Goal: Task Accomplishment & Management: Manage account settings

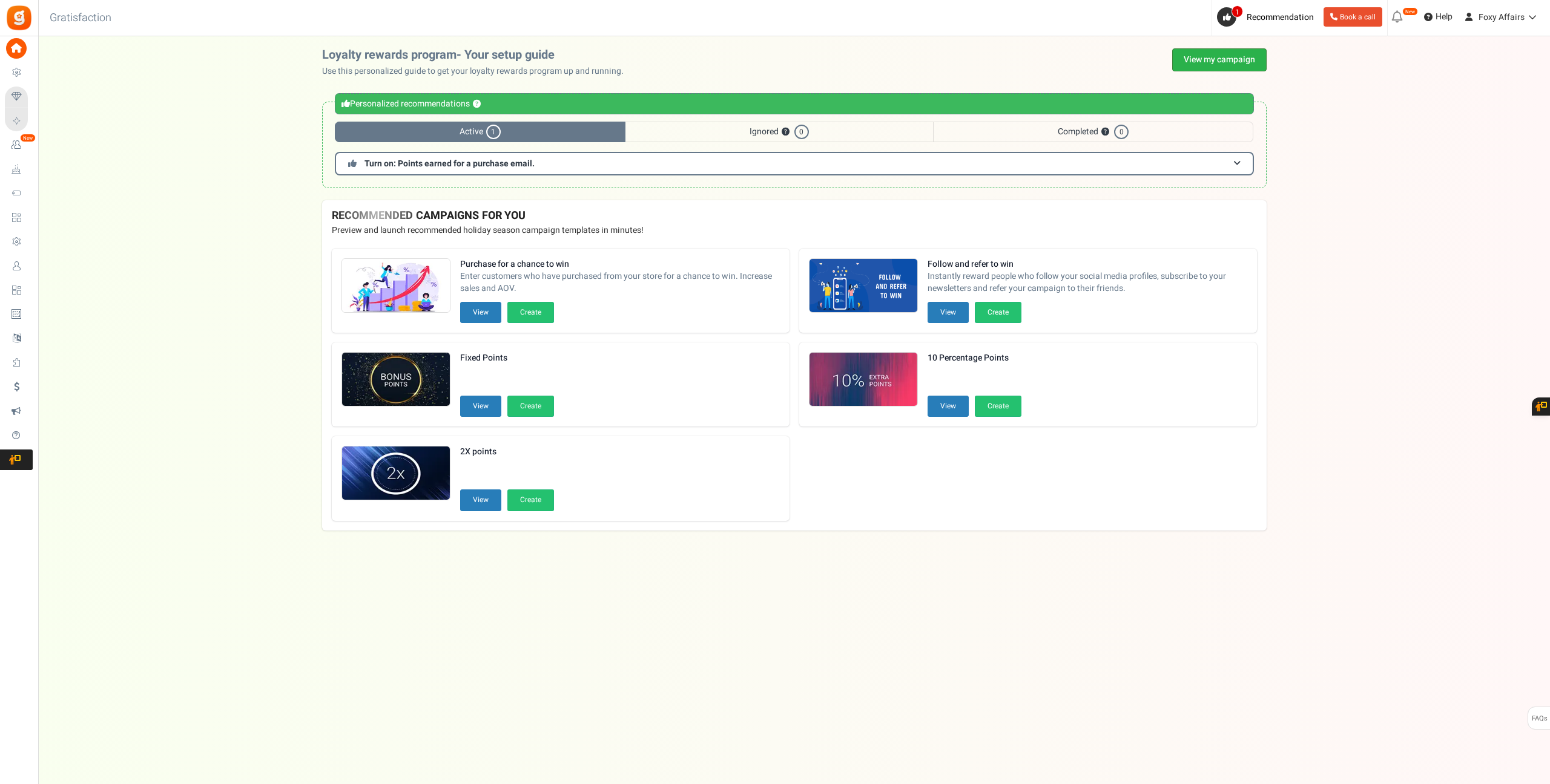
click at [1214, 64] on link "View my campaign" at bounding box center [1219, 60] width 94 height 23
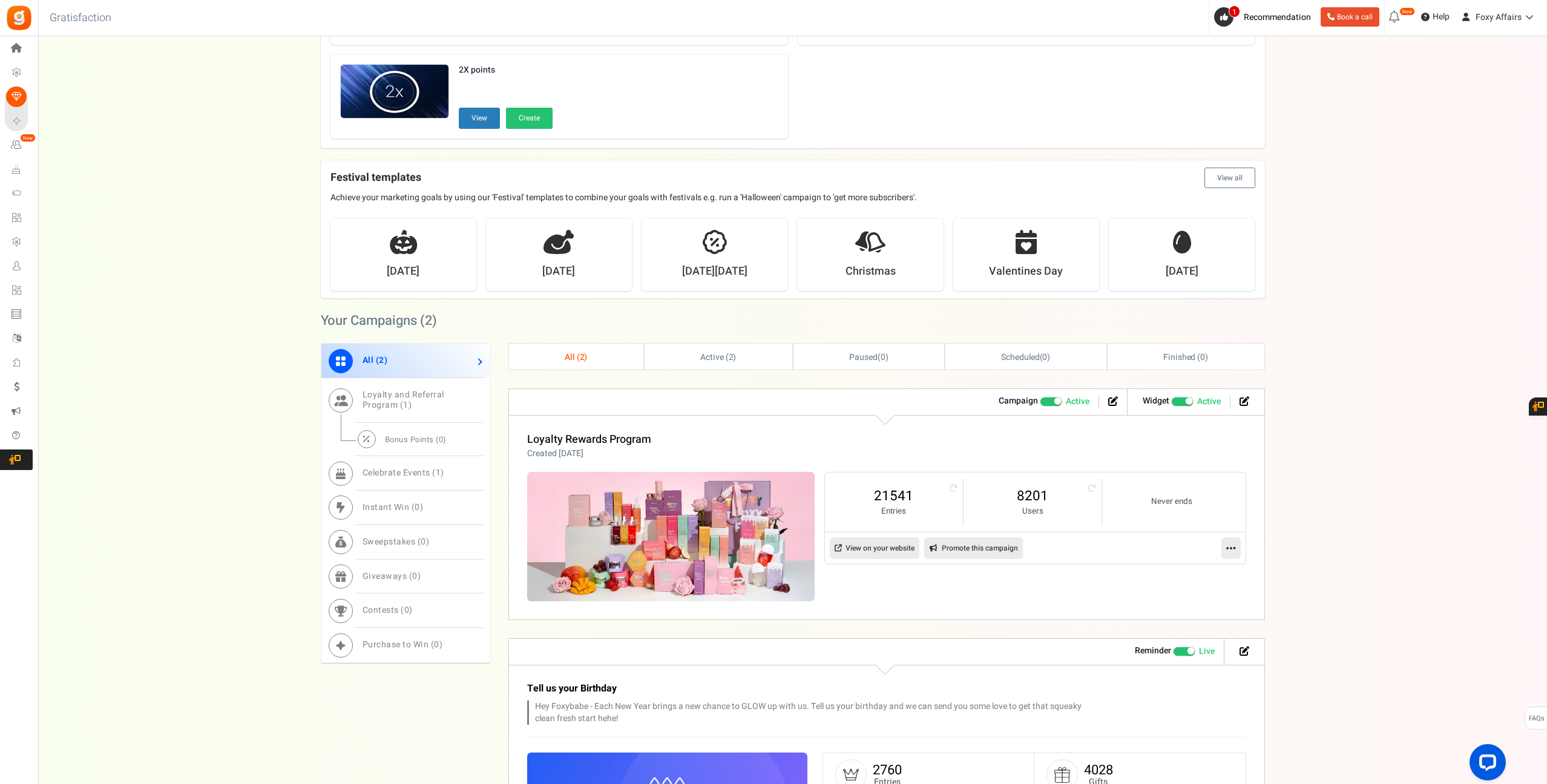
scroll to position [267, 0]
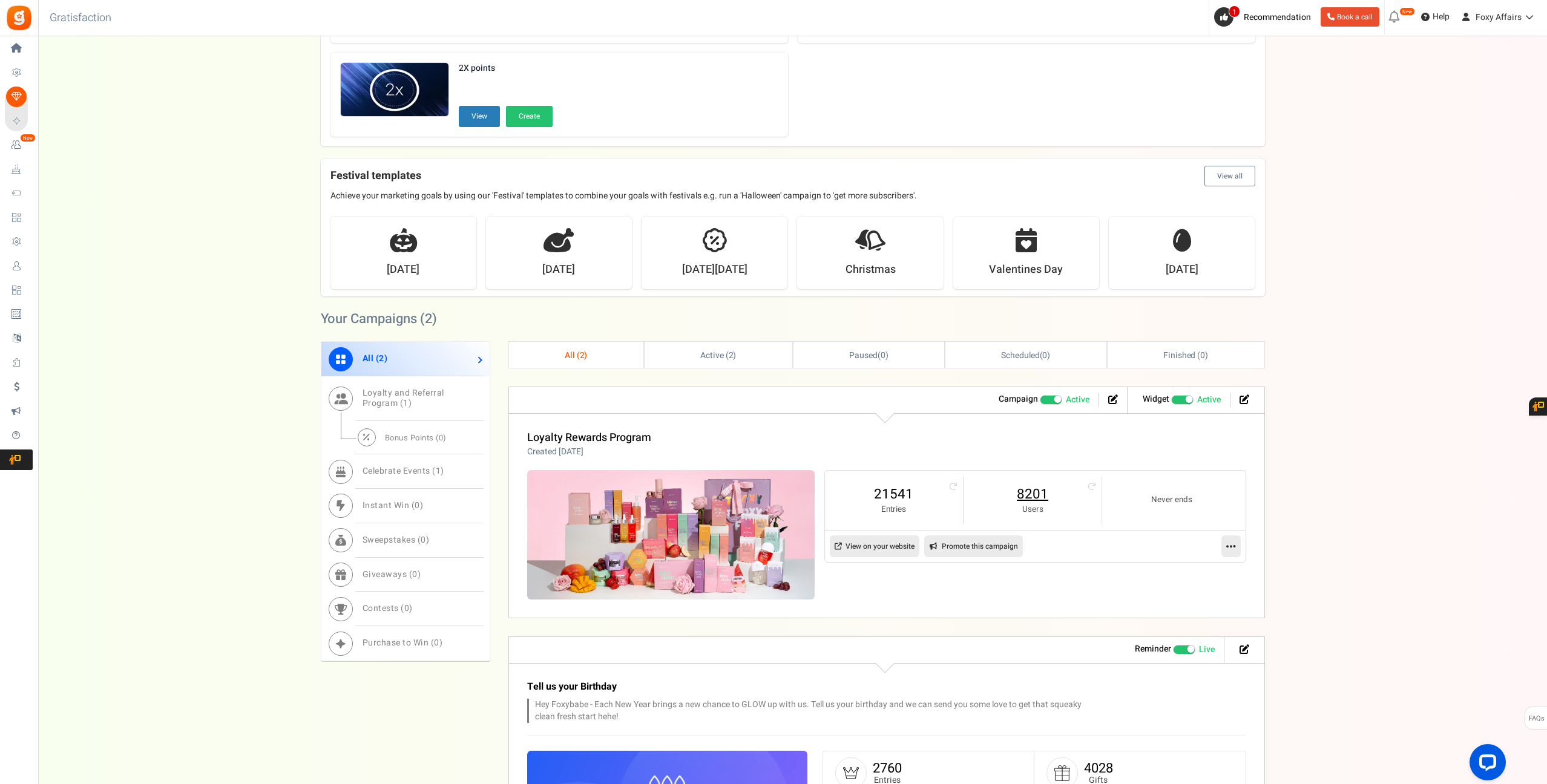
click at [1027, 492] on link "8201" at bounding box center [1032, 494] width 114 height 19
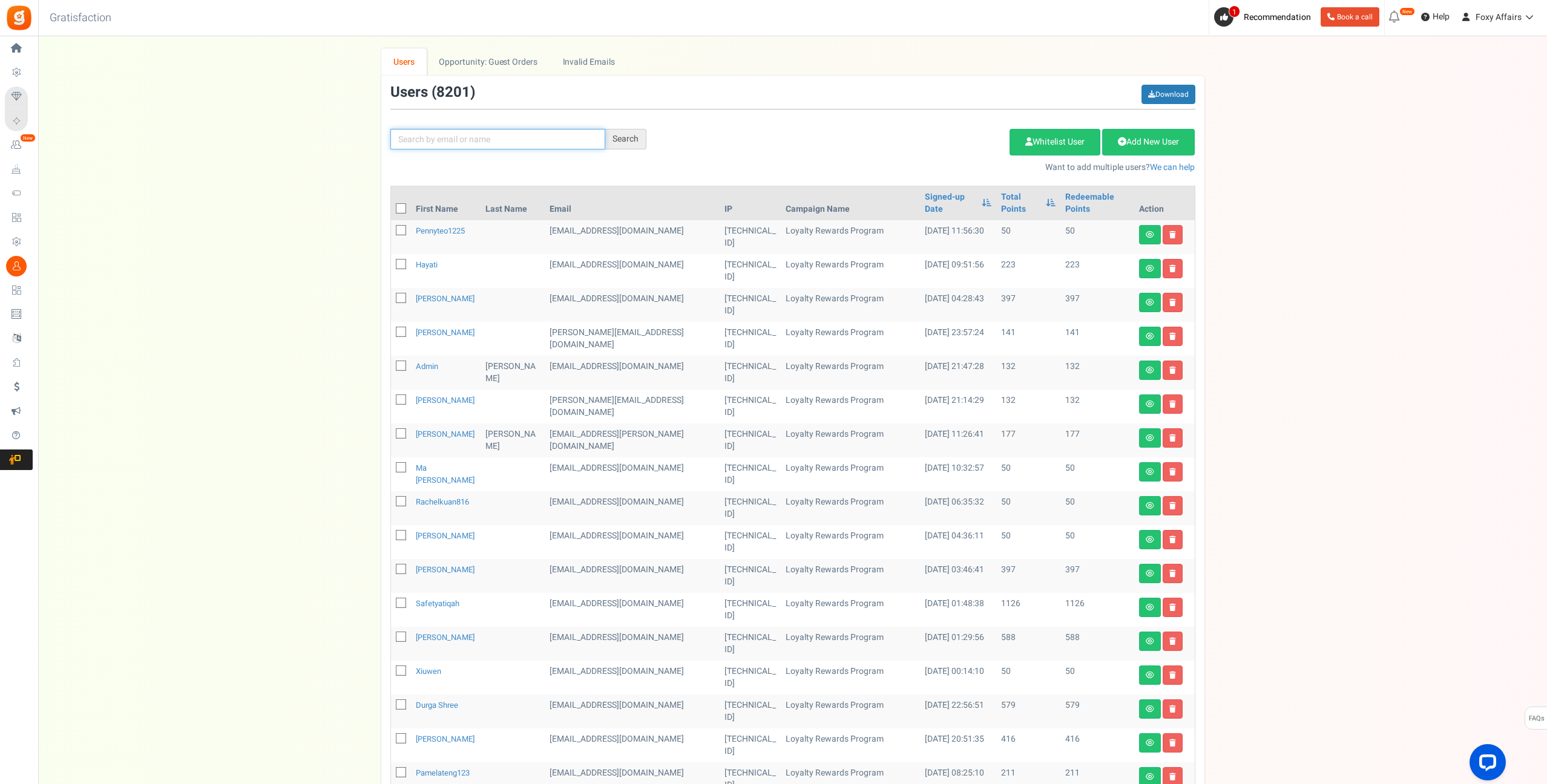
click at [522, 140] on input "text" at bounding box center [498, 139] width 215 height 21
paste input "[EMAIL_ADDRESS][DOMAIN_NAME]"
type input "[EMAIL_ADDRESS][DOMAIN_NAME]"
click at [631, 140] on div "Search" at bounding box center [626, 139] width 41 height 21
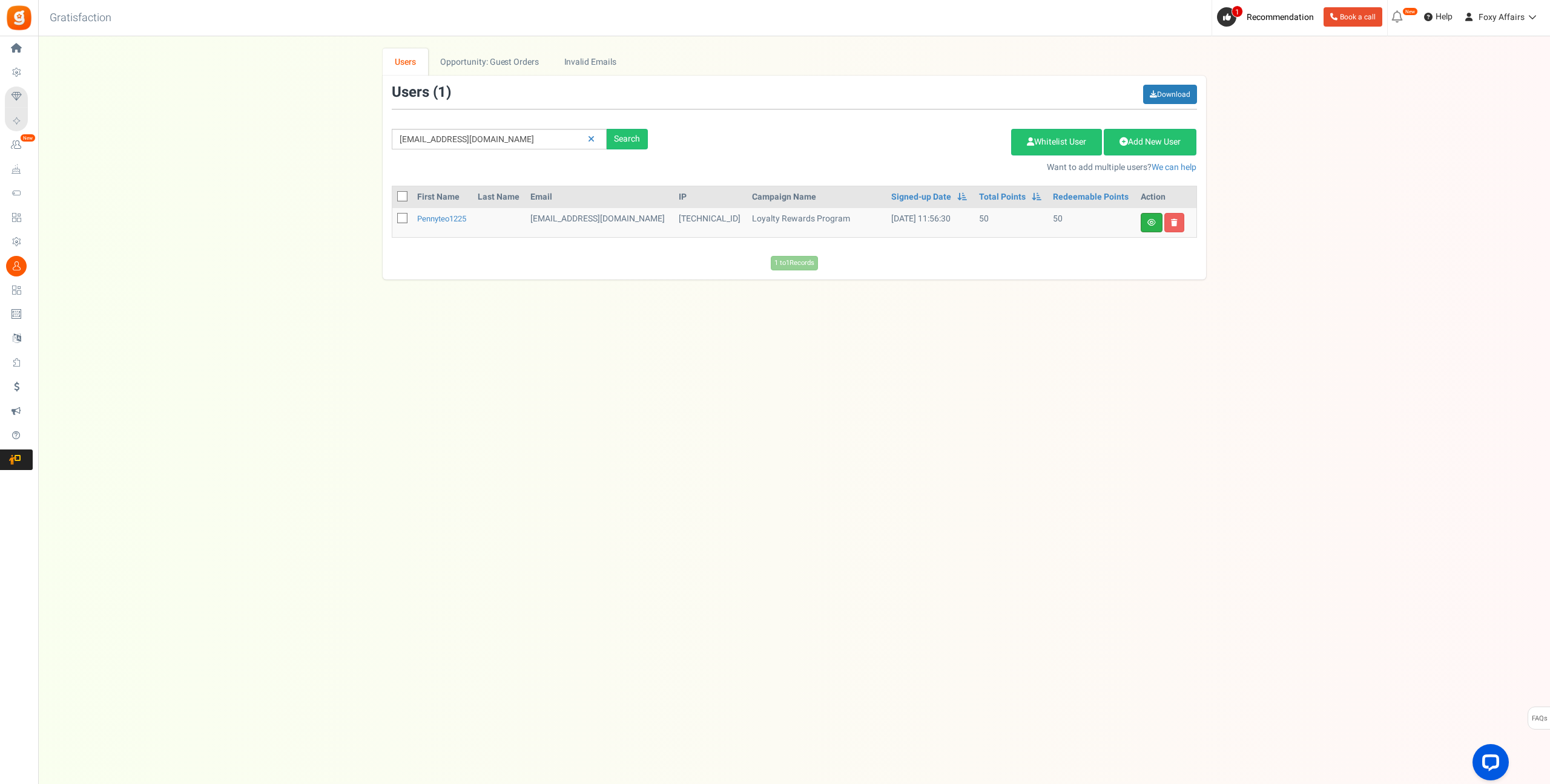
click at [1157, 221] on link at bounding box center [1151, 223] width 22 height 19
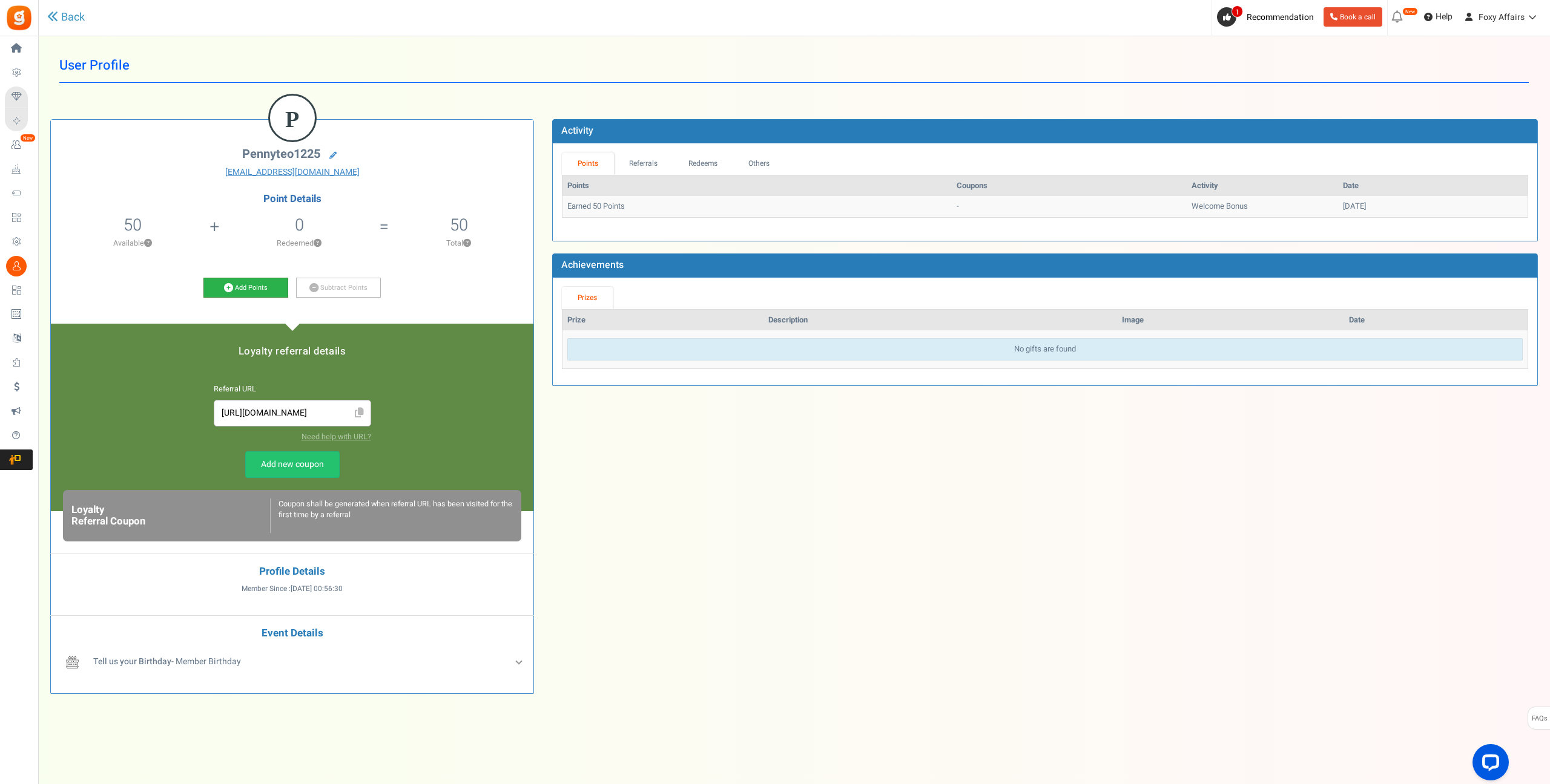
click at [230, 289] on icon at bounding box center [228, 288] width 9 height 9
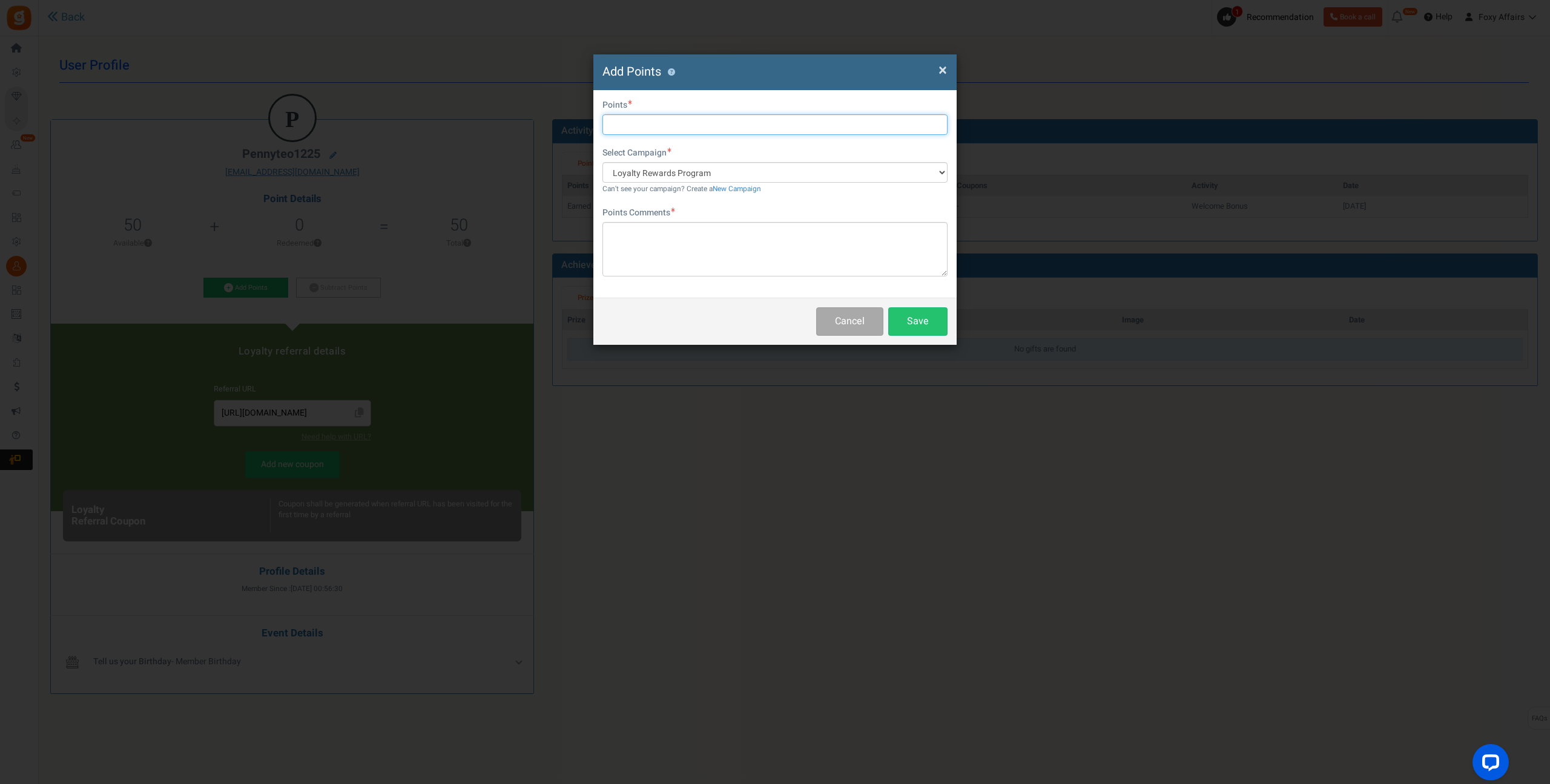
click at [633, 125] on input "text" at bounding box center [774, 124] width 345 height 21
type input "226"
click at [635, 261] on textarea at bounding box center [774, 249] width 345 height 54
type textarea "Shopee Orders"
click at [927, 317] on button "Save" at bounding box center [917, 322] width 59 height 29
